Goal: Check status: Check status

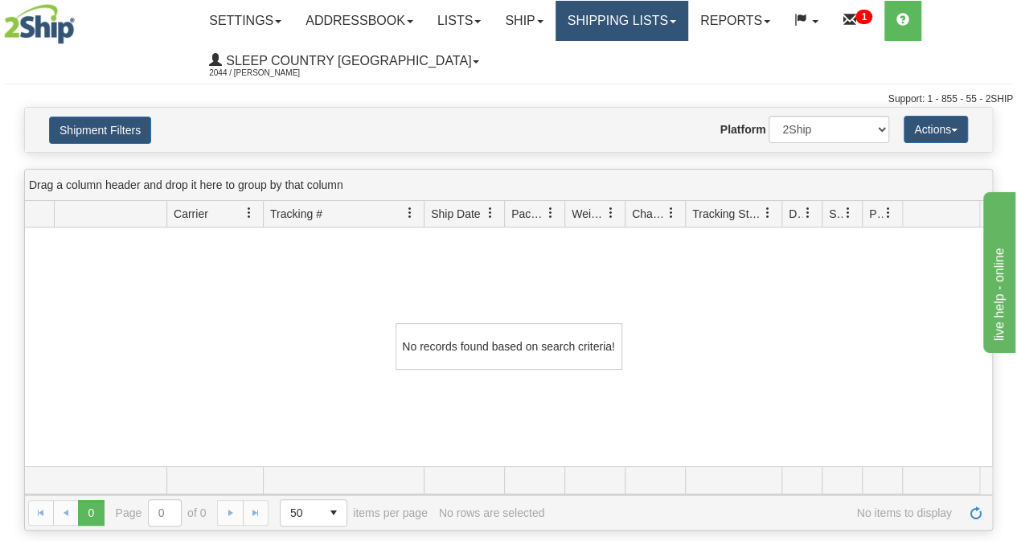
click at [648, 12] on link "Shipping lists" at bounding box center [622, 21] width 133 height 40
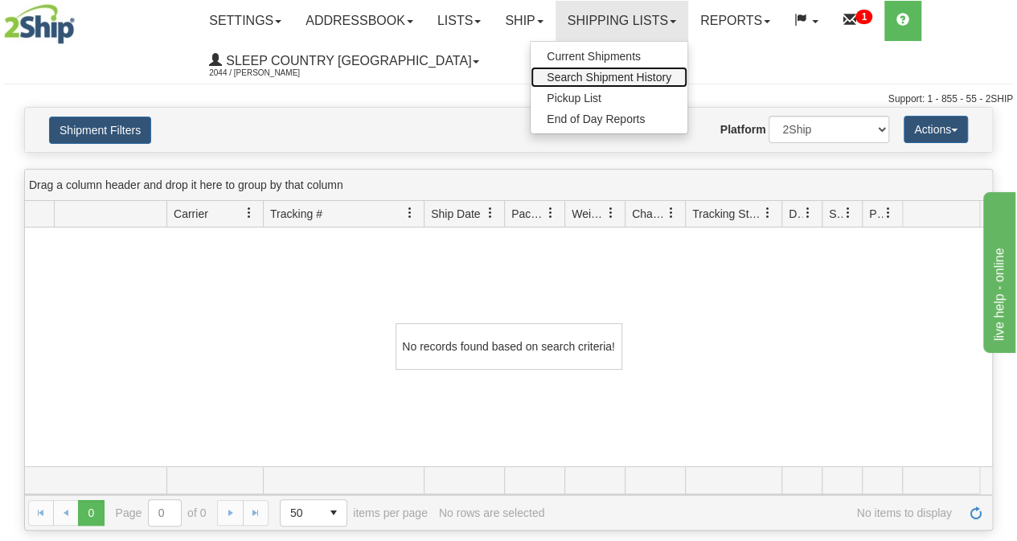
click at [619, 78] on span "Search Shipment History" at bounding box center [609, 77] width 125 height 13
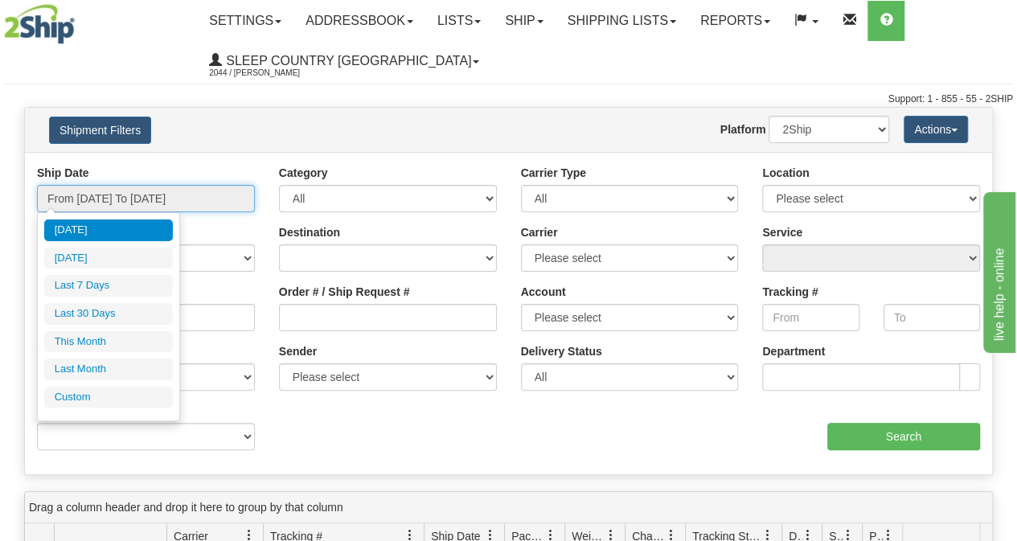
click at [160, 205] on input "From [DATE] To [DATE]" at bounding box center [146, 198] width 218 height 27
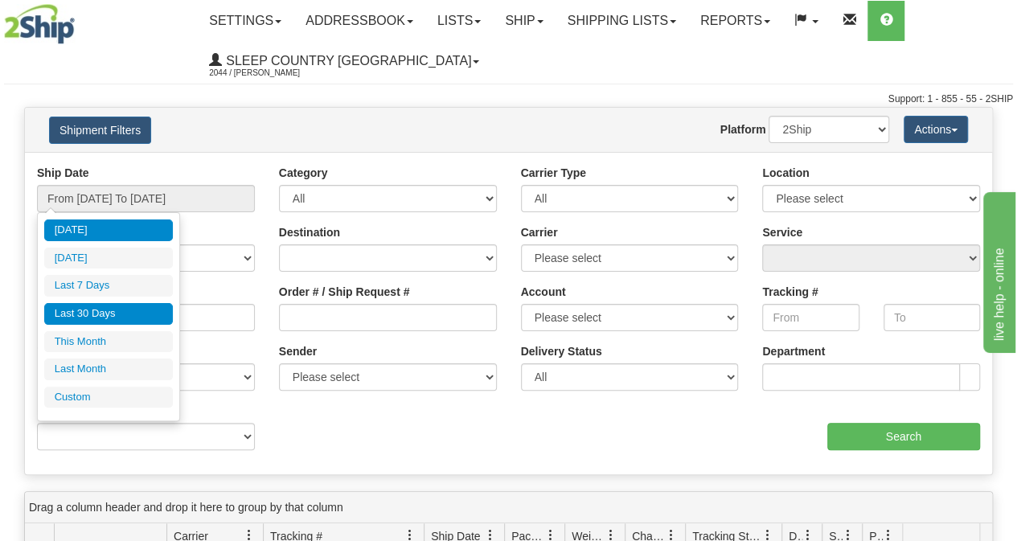
click at [96, 311] on li "Last 30 Days" at bounding box center [108, 314] width 129 height 22
type input "From [DATE] To [DATE]"
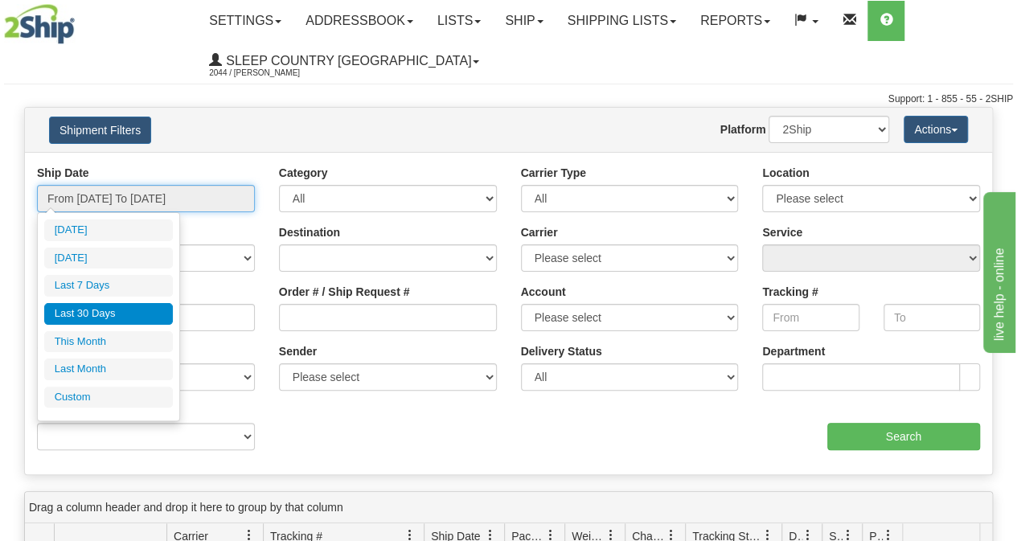
click at [137, 204] on input "From [DATE] To [DATE]" at bounding box center [146, 198] width 218 height 27
click at [84, 314] on li "Last 30 Days" at bounding box center [108, 314] width 129 height 22
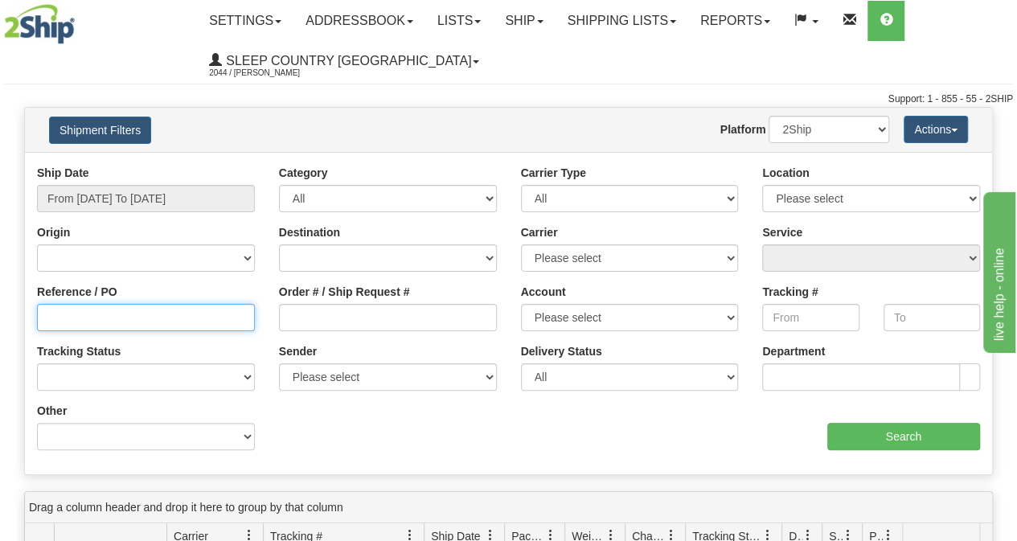
click at [75, 321] on input "Reference / PO" at bounding box center [146, 317] width 218 height 27
paste input "9000I172133"
type input "9000I172133"
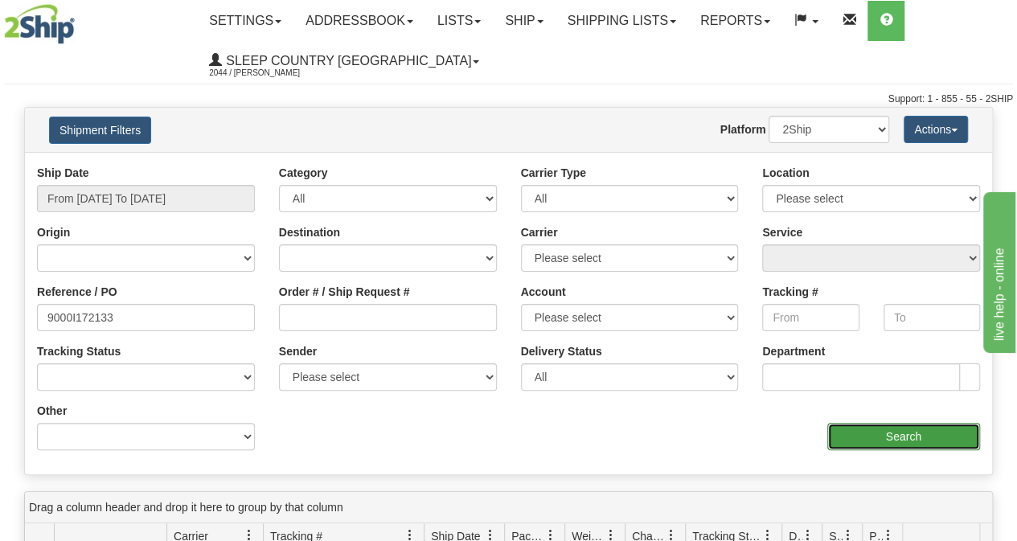
click at [871, 437] on input "Search" at bounding box center [905, 436] width 154 height 27
